Goal: Task Accomplishment & Management: Use online tool/utility

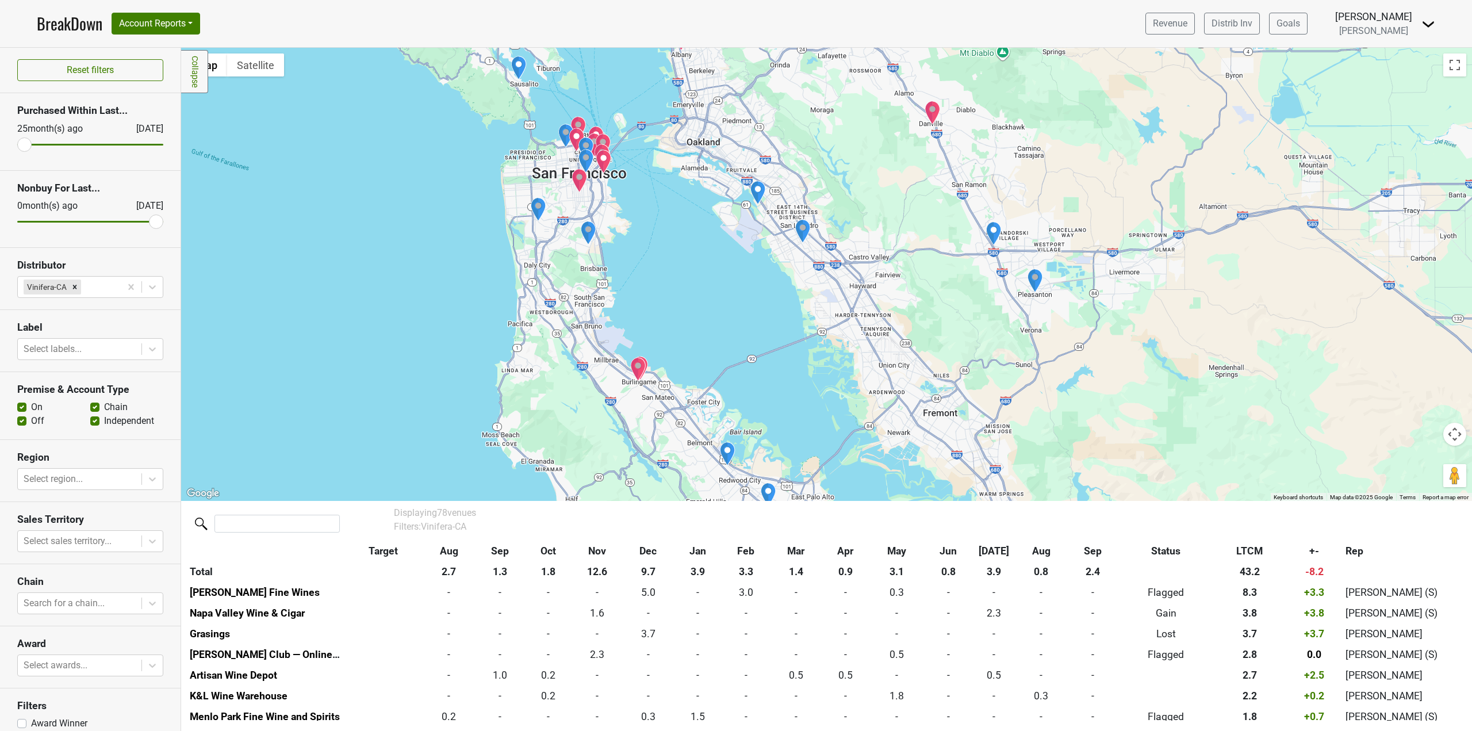
scroll to position [603, 0]
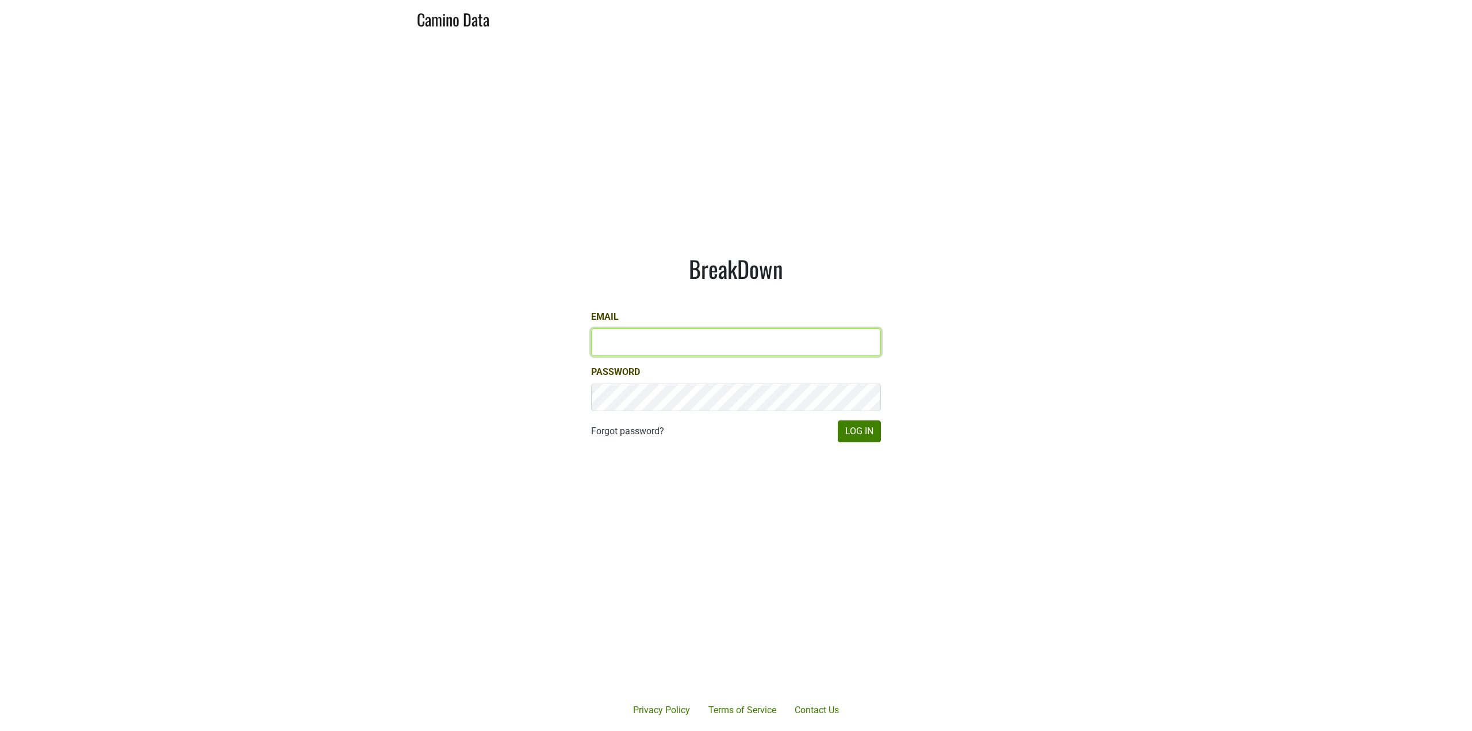
click at [725, 342] on input "Email" at bounding box center [736, 342] width 290 height 28
click at [870, 730] on com-1password-button at bounding box center [736, 731] width 1472 height 0
click at [691, 337] on input "Email" at bounding box center [736, 342] width 290 height 28
click at [871, 343] on body "Camino Data [GEOGRAPHIC_DATA] Email Password Forgot password? Log In Privacy Po…" at bounding box center [736, 365] width 1472 height 731
type input "[PERSON_NAME][EMAIL_ADDRESS][DOMAIN_NAME]"
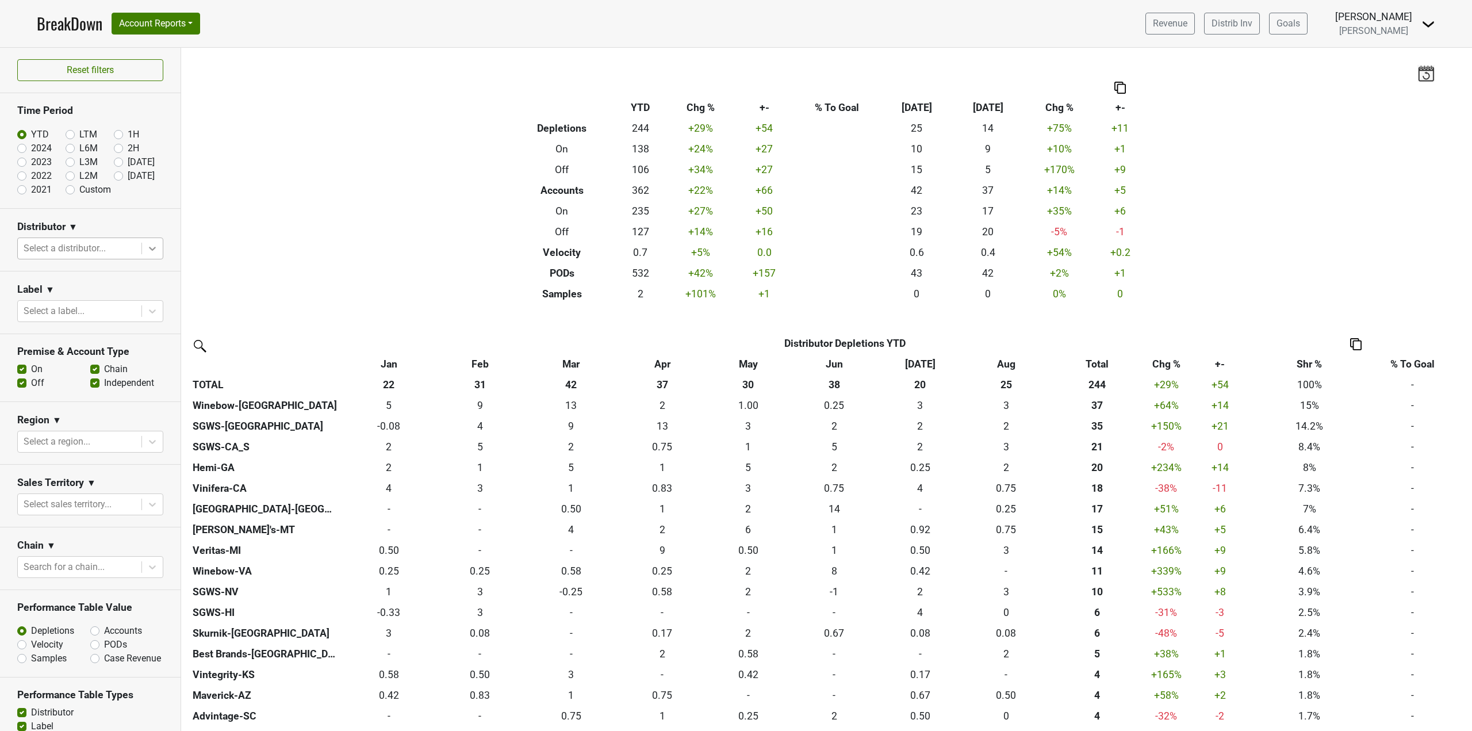
click at [147, 246] on icon at bounding box center [153, 249] width 12 height 12
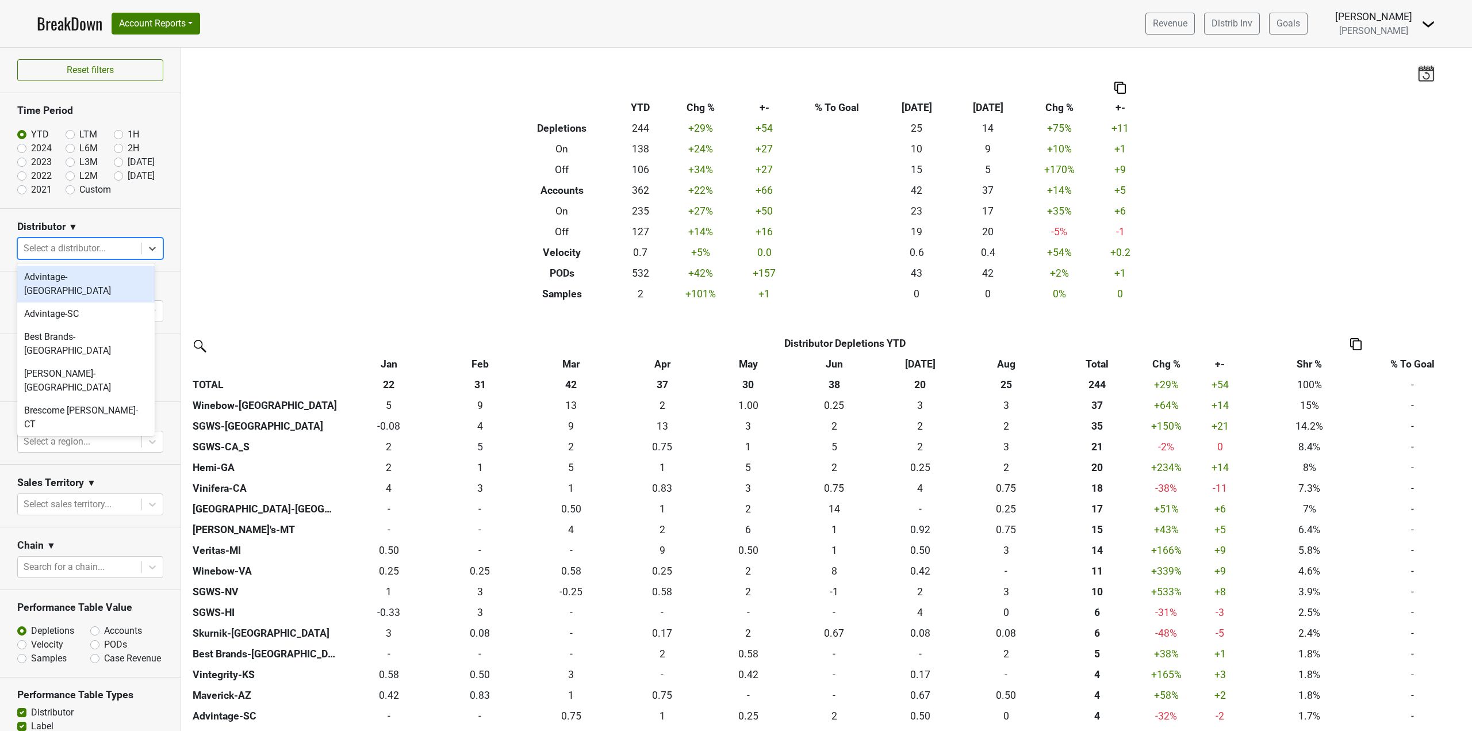
click at [279, 265] on div "Filters Breakdown Type YTD Chg % +- % To Goal Aug ‘25 Aug ‘24 Chg % +- Depletio…" at bounding box center [826, 389] width 1291 height 683
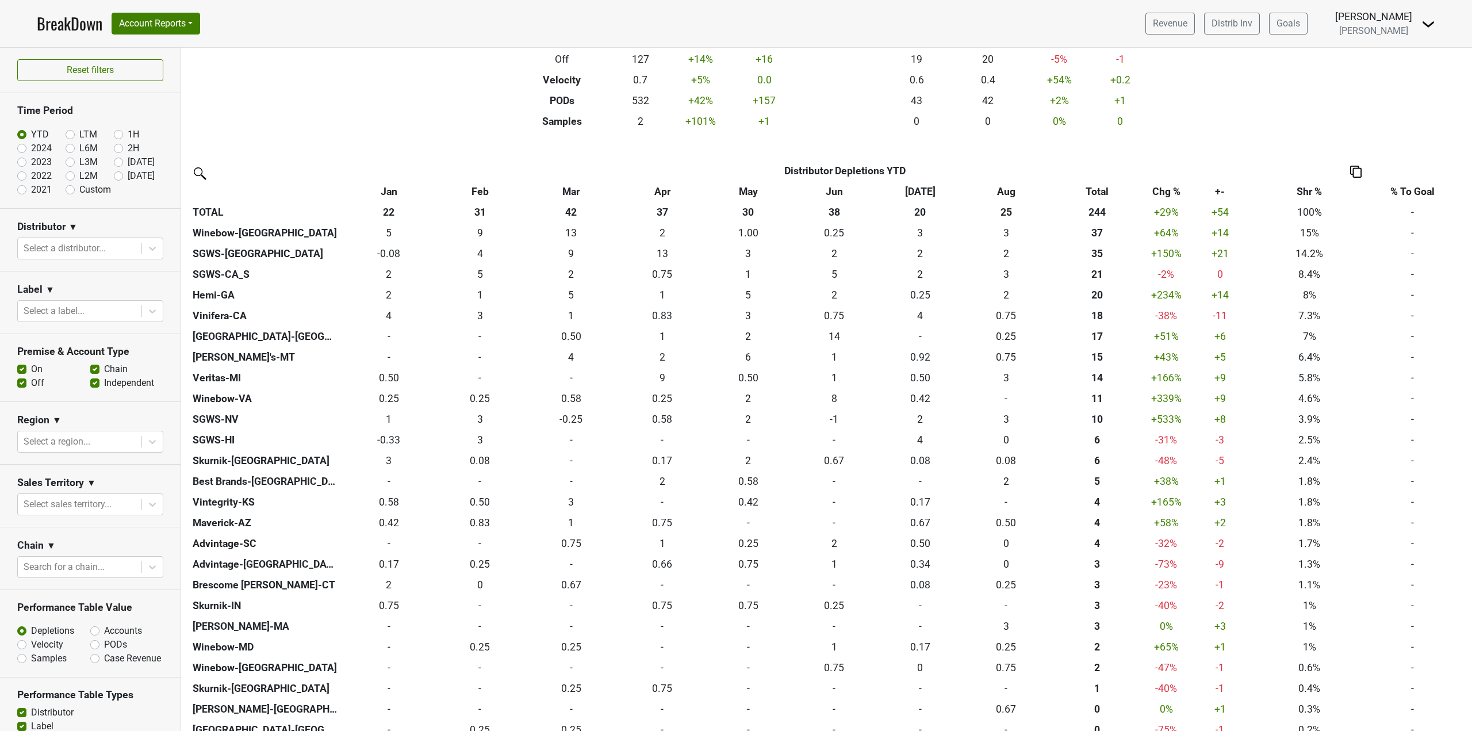
click at [266, 133] on div "Filters Breakdown Type YTD Chg % +- % To Goal Aug ‘25 Aug ‘24 Chg % +- Depletio…" at bounding box center [826, 389] width 1291 height 683
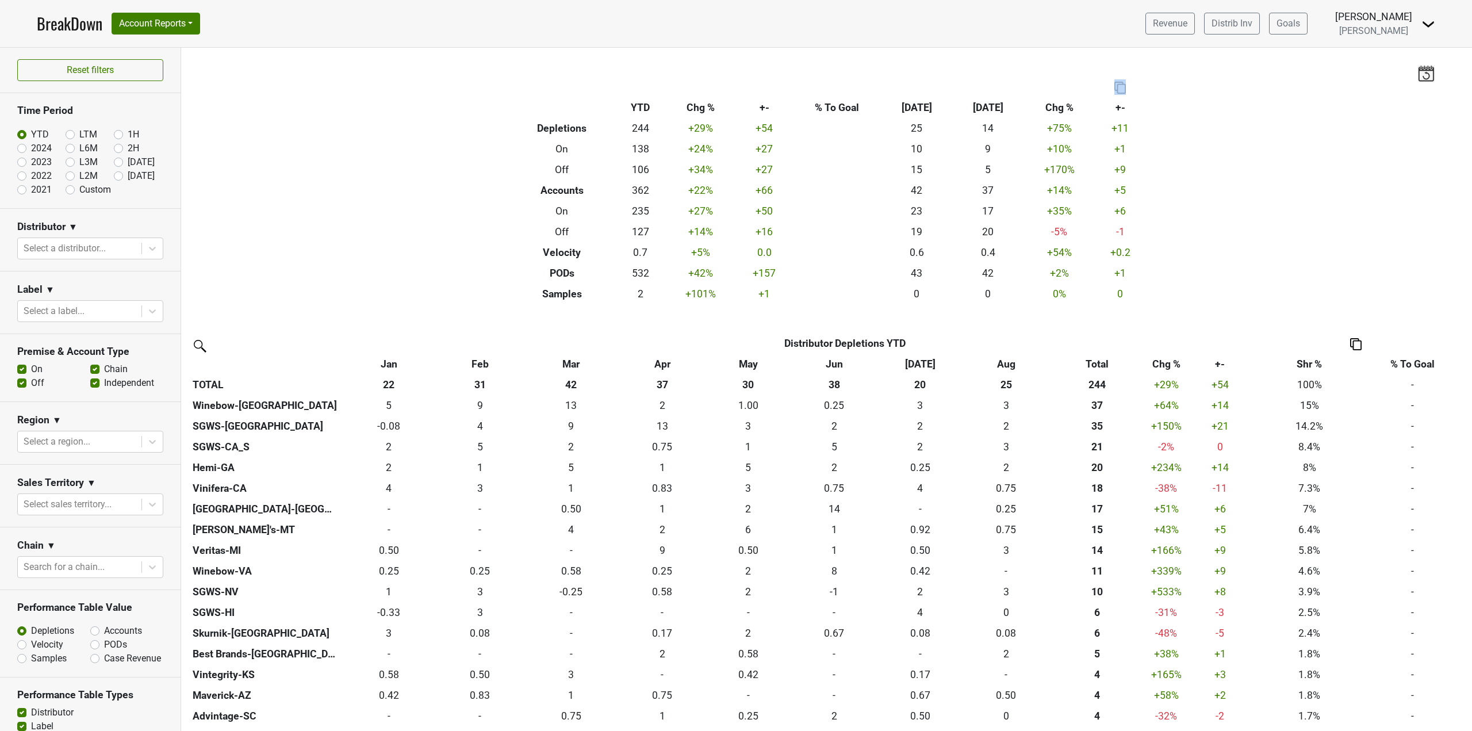
drag, startPoint x: 600, startPoint y: 102, endPoint x: 1184, endPoint y: 291, distance: 613.6
click at [1184, 291] on div "Filters Breakdown Type YTD Chg % +- % To Goal Aug ‘25 Aug ‘24 Chg % +- Depletio…" at bounding box center [826, 389] width 1291 height 683
click at [403, 109] on div "Filters Breakdown Type YTD Chg % +- % To Goal Aug ‘25 Aug ‘24 Chg % +- Depletio…" at bounding box center [826, 389] width 1291 height 683
click at [154, 443] on div at bounding box center [152, 441] width 21 height 21
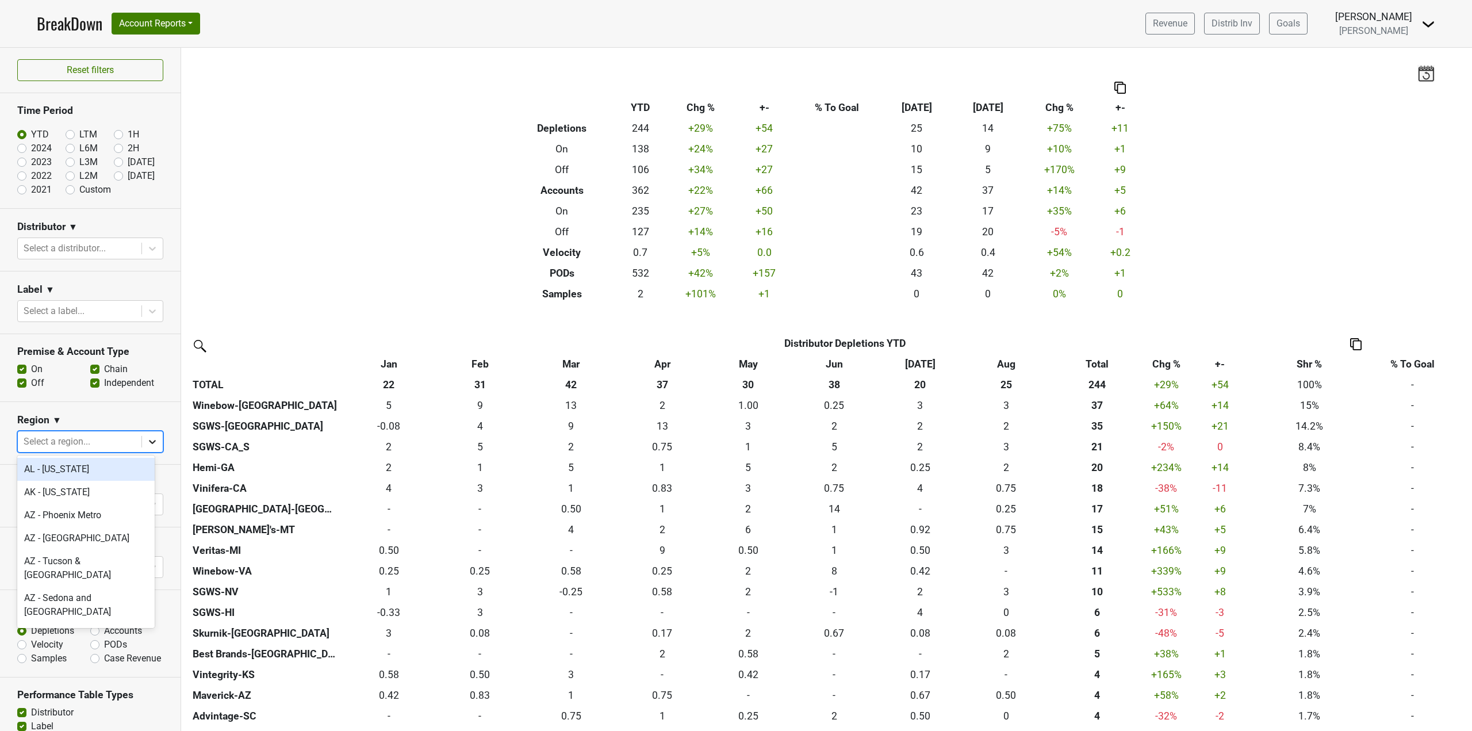
click at [154, 443] on div at bounding box center [152, 441] width 21 height 21
click at [288, 185] on div "Filters Breakdown Type YTD Chg % +- % To Goal Aug ‘25 Aug ‘24 Chg % +- Depletio…" at bounding box center [826, 389] width 1291 height 683
